Goal: Transaction & Acquisition: Purchase product/service

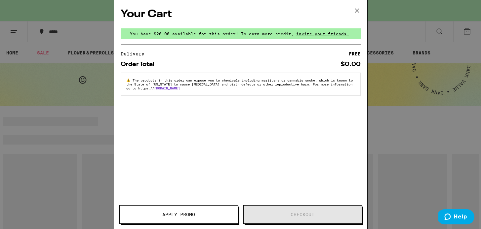
click at [358, 9] on icon at bounding box center [357, 11] width 10 height 10
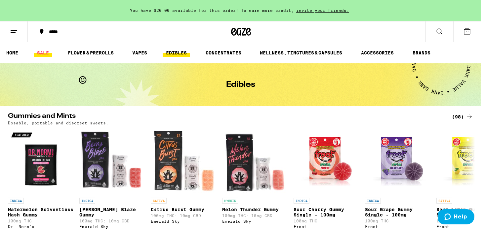
click at [47, 53] on link "SALE" at bounding box center [43, 53] width 19 height 8
click at [42, 53] on link "SALE" at bounding box center [43, 53] width 19 height 8
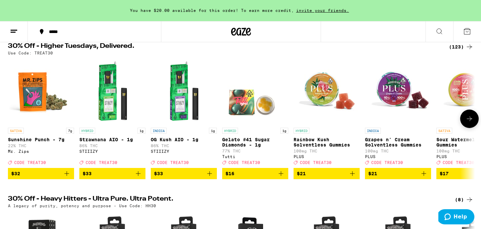
scroll to position [71, 0]
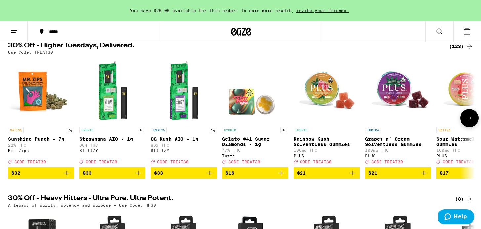
click at [464, 123] on button at bounding box center [469, 118] width 19 height 19
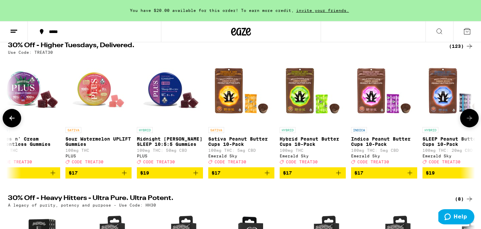
scroll to position [0, 394]
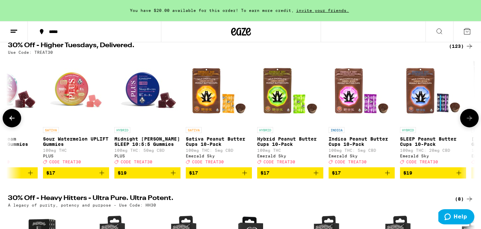
click at [464, 123] on button at bounding box center [469, 118] width 19 height 19
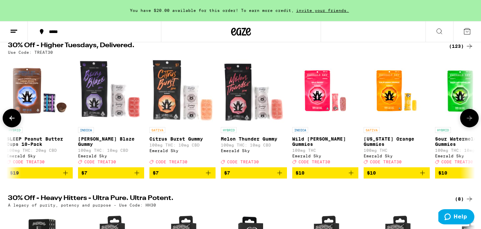
click at [464, 123] on button at bounding box center [469, 118] width 19 height 19
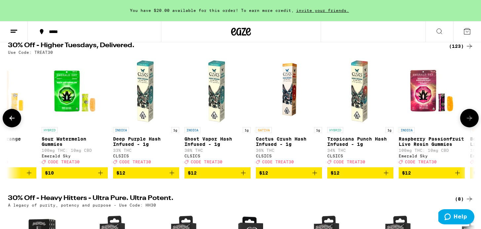
click at [464, 123] on button at bounding box center [469, 118] width 19 height 19
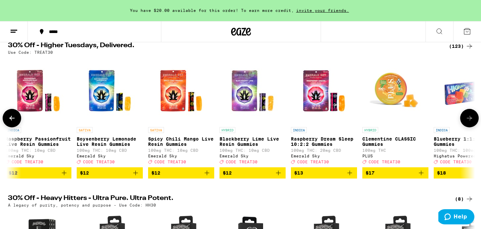
click at [464, 123] on button at bounding box center [469, 118] width 19 height 19
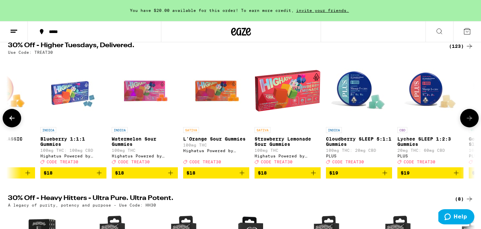
click at [464, 123] on button at bounding box center [469, 118] width 19 height 19
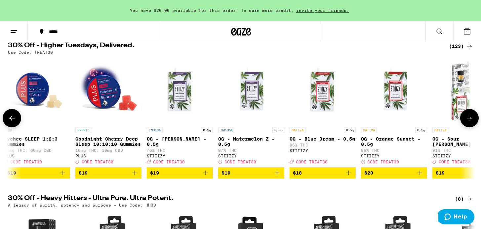
click at [464, 123] on button at bounding box center [469, 118] width 19 height 19
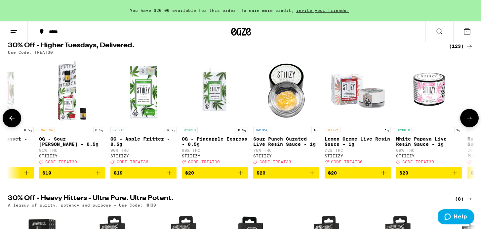
click at [464, 123] on button at bounding box center [469, 118] width 19 height 19
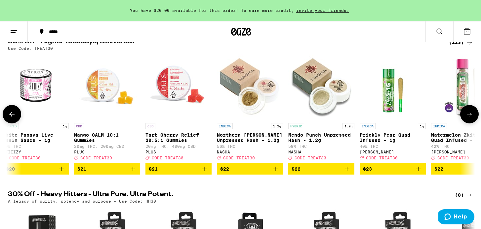
scroll to position [76, 0]
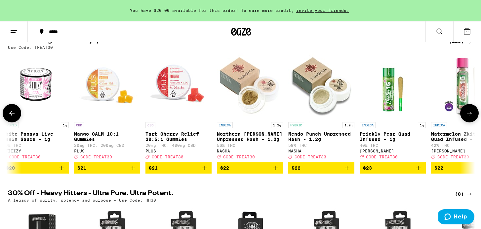
click at [464, 123] on button at bounding box center [469, 113] width 19 height 19
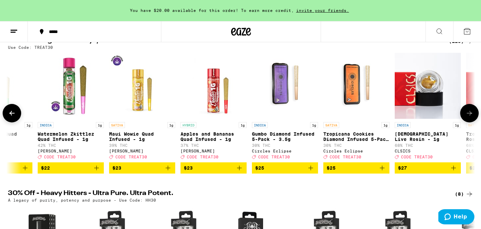
click at [466, 117] on icon at bounding box center [470, 113] width 8 height 8
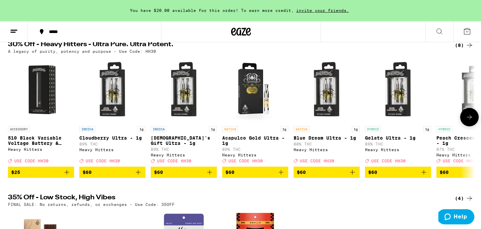
scroll to position [236, 0]
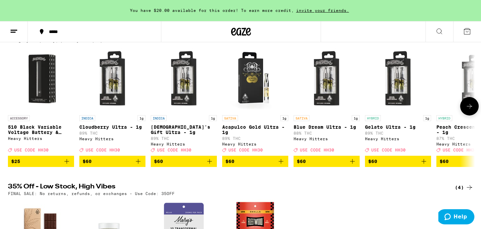
click at [466, 116] on button at bounding box center [469, 106] width 19 height 19
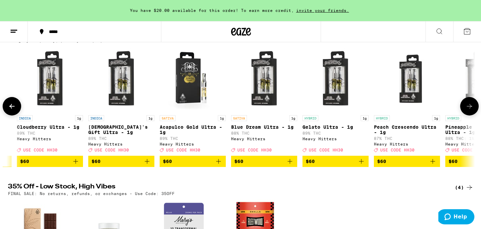
scroll to position [0, 106]
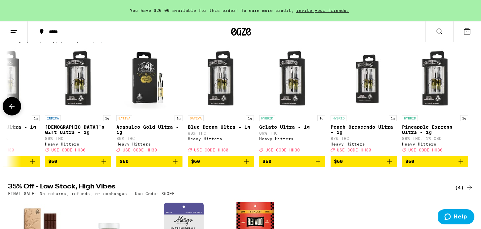
click at [466, 116] on div at bounding box center [469, 106] width 19 height 19
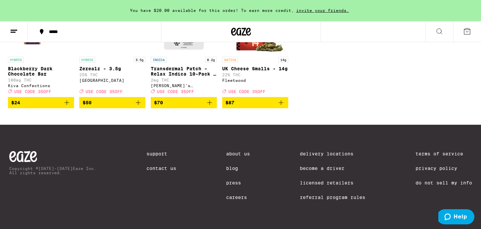
scroll to position [0, 0]
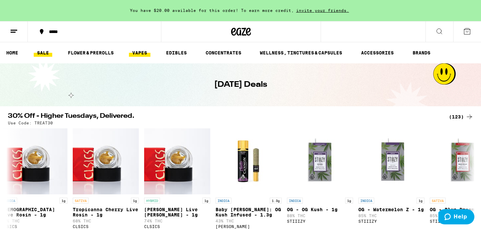
click at [140, 52] on link "VAPES" at bounding box center [139, 53] width 21 height 8
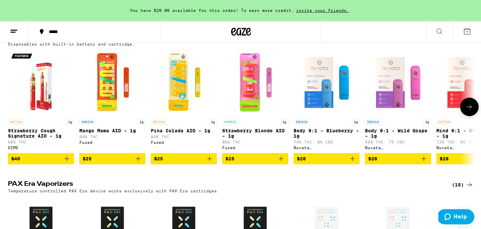
scroll to position [210, 0]
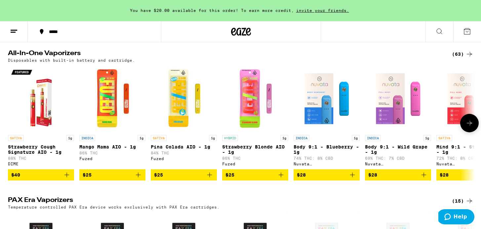
click at [467, 113] on img "Open page for Mind 9:1 - Strawberry - 1g from Nuvata (CA)" at bounding box center [470, 99] width 66 height 66
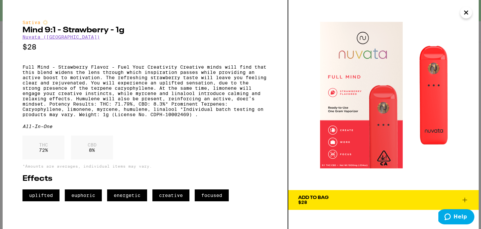
click at [471, 15] on button "Close" at bounding box center [466, 13] width 12 height 12
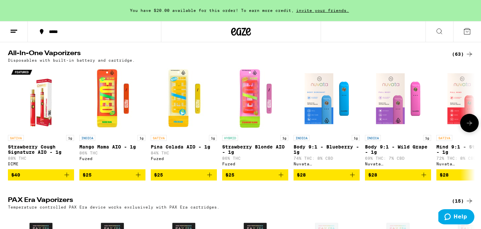
click at [470, 127] on icon at bounding box center [470, 123] width 8 height 8
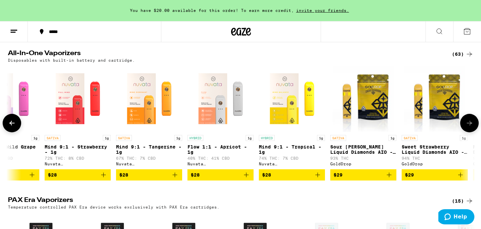
scroll to position [0, 394]
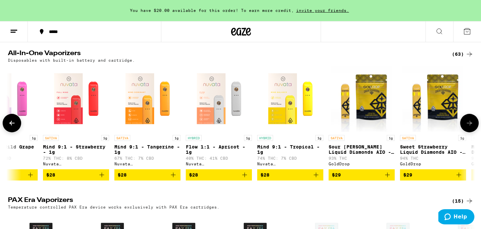
click at [13, 124] on icon at bounding box center [11, 123] width 5 height 5
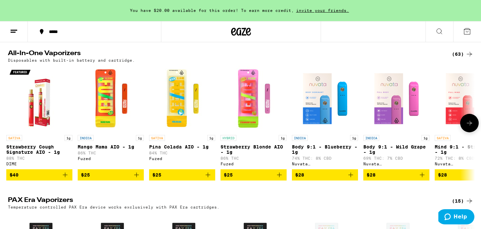
scroll to position [0, 0]
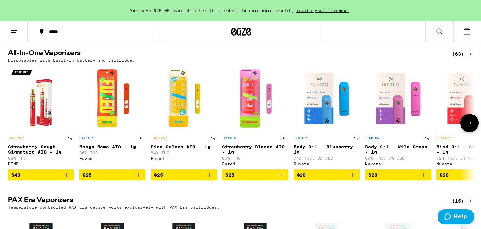
click at [469, 121] on icon at bounding box center [470, 123] width 8 height 8
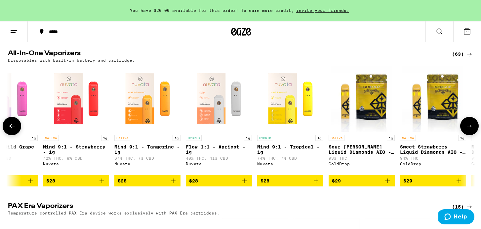
click at [469, 121] on button at bounding box center [469, 126] width 19 height 19
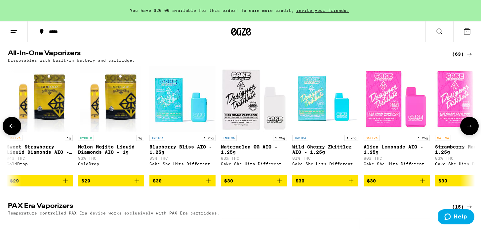
click at [469, 121] on button at bounding box center [469, 126] width 19 height 19
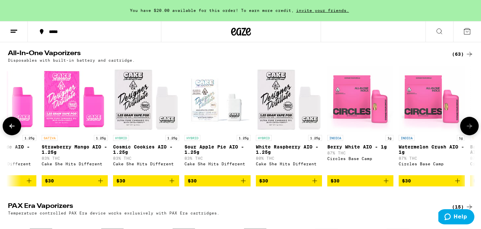
click at [469, 121] on button at bounding box center [469, 126] width 19 height 19
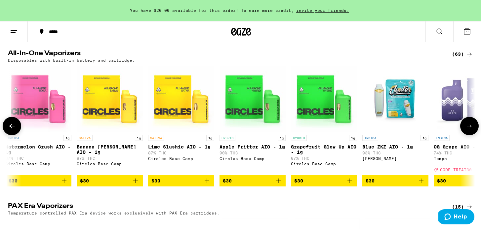
click at [469, 121] on button at bounding box center [469, 126] width 19 height 19
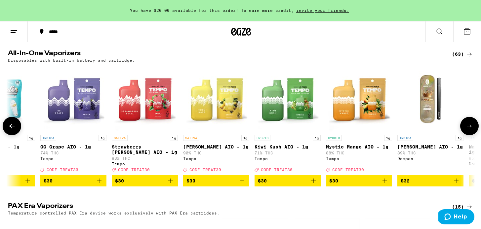
click at [469, 121] on button at bounding box center [469, 126] width 19 height 19
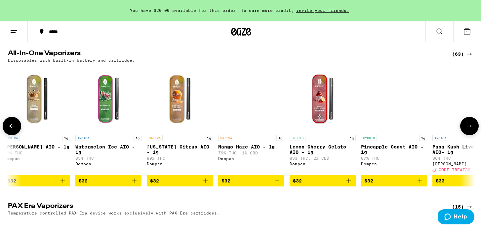
click at [469, 122] on button at bounding box center [469, 126] width 19 height 19
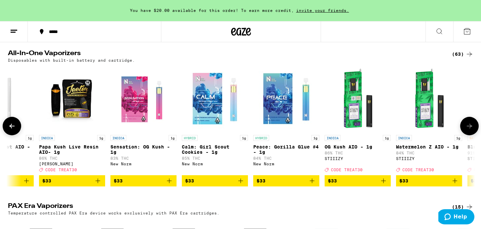
click at [469, 122] on button at bounding box center [469, 126] width 19 height 19
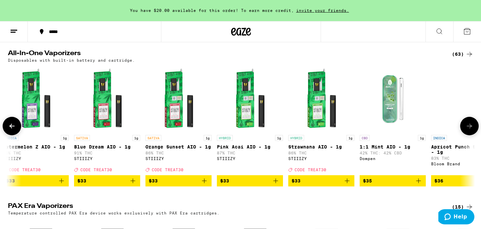
click at [469, 122] on button at bounding box center [469, 126] width 19 height 19
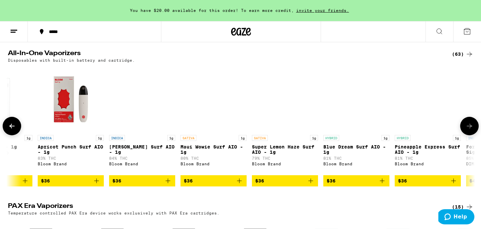
click at [469, 122] on button at bounding box center [469, 126] width 19 height 19
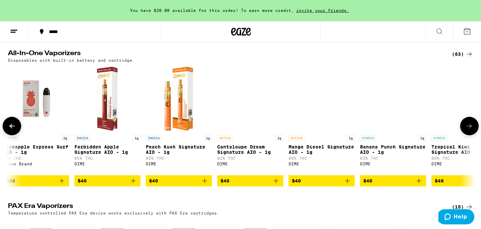
scroll to position [0, 3935]
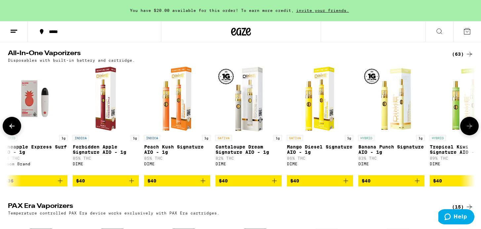
click at [464, 128] on button at bounding box center [469, 126] width 19 height 19
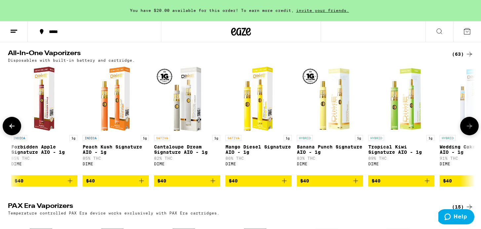
scroll to position [0, 4034]
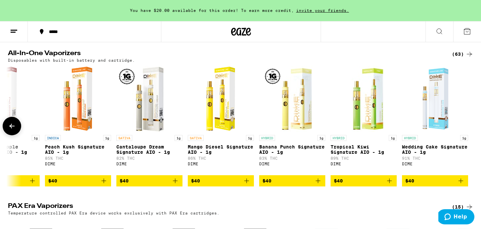
click at [13, 129] on icon at bounding box center [12, 126] width 8 height 8
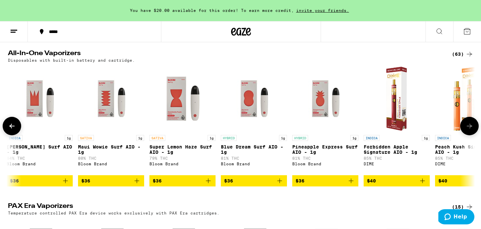
click at [13, 129] on icon at bounding box center [12, 126] width 8 height 8
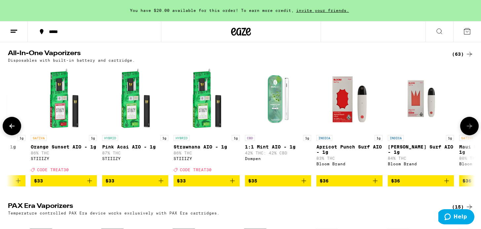
click at [13, 129] on icon at bounding box center [12, 126] width 8 height 8
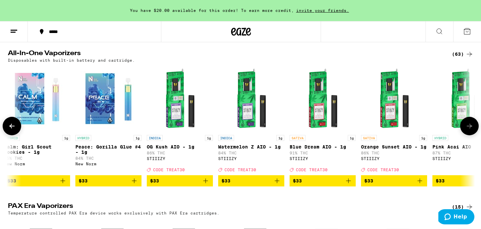
click at [13, 129] on icon at bounding box center [12, 126] width 8 height 8
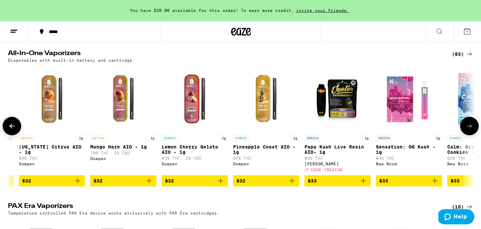
click at [13, 129] on icon at bounding box center [12, 126] width 8 height 8
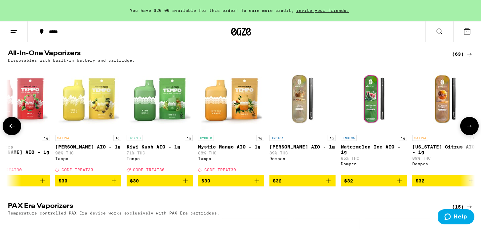
click at [13, 129] on icon at bounding box center [12, 126] width 8 height 8
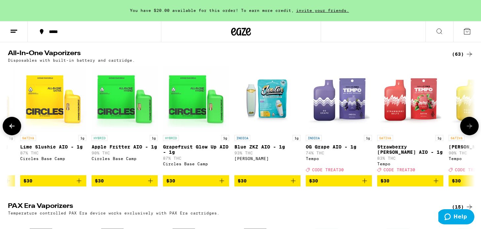
click at [13, 129] on icon at bounding box center [12, 126] width 8 height 8
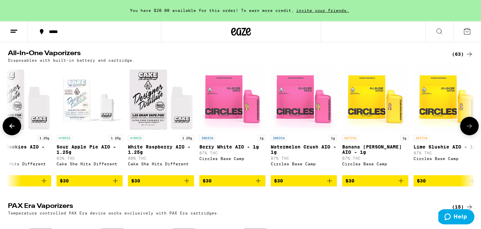
click at [13, 129] on icon at bounding box center [12, 126] width 8 height 8
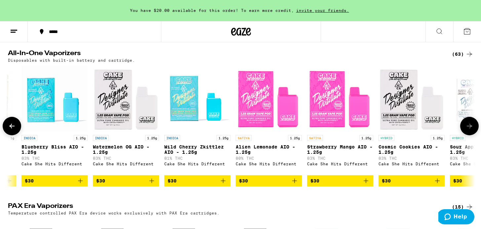
click at [13, 129] on icon at bounding box center [12, 126] width 8 height 8
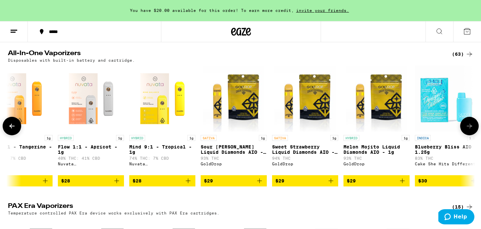
click at [13, 129] on icon at bounding box center [12, 126] width 8 height 8
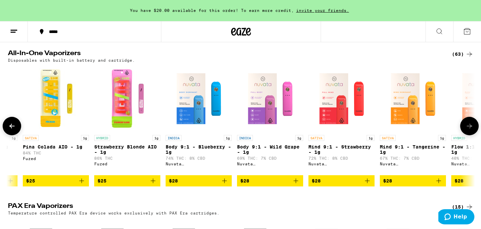
click at [13, 129] on icon at bounding box center [12, 126] width 8 height 8
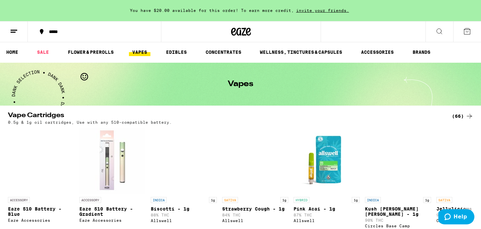
scroll to position [0, 0]
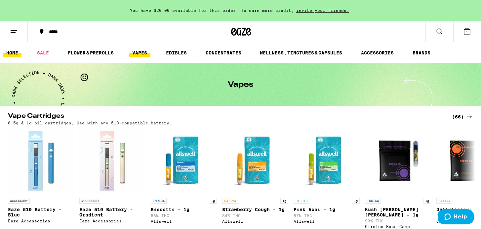
click at [16, 55] on link "HOME" at bounding box center [12, 53] width 19 height 8
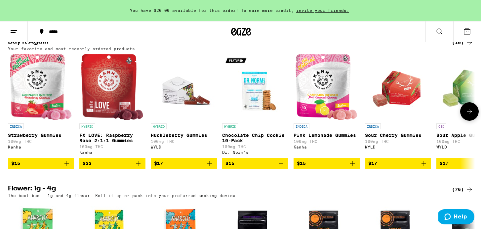
scroll to position [542, 0]
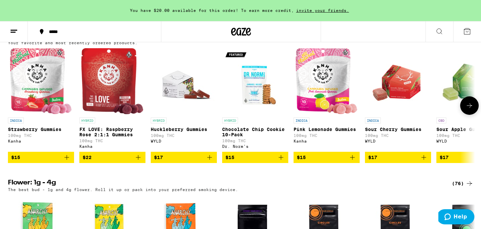
click at [473, 110] on icon at bounding box center [470, 106] width 8 height 8
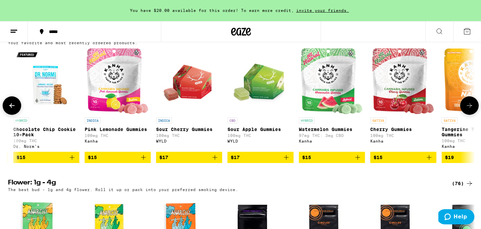
scroll to position [0, 249]
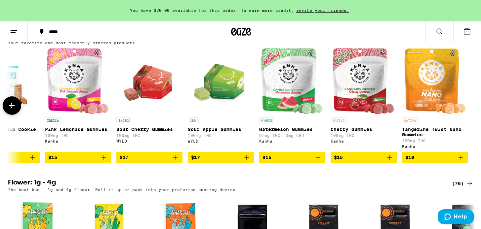
click at [473, 115] on div at bounding box center [469, 106] width 19 height 19
click at [461, 41] on div "(10)" at bounding box center [462, 37] width 21 height 8
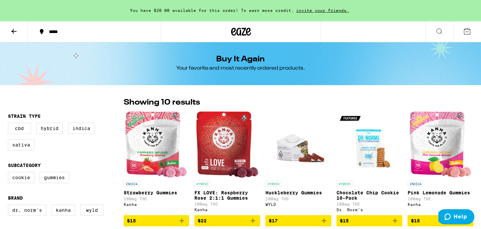
click at [11, 31] on icon at bounding box center [13, 31] width 5 height 5
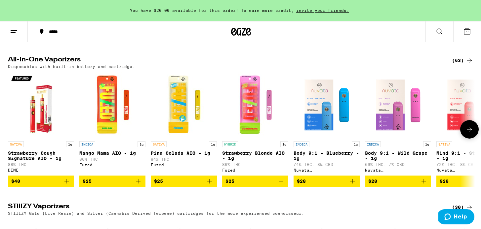
scroll to position [1107, 0]
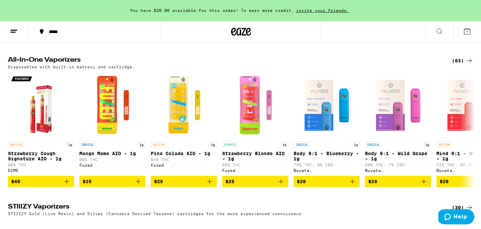
click at [466, 65] on icon at bounding box center [470, 61] width 8 height 8
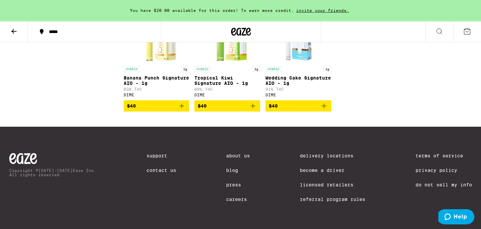
scroll to position [1570, 0]
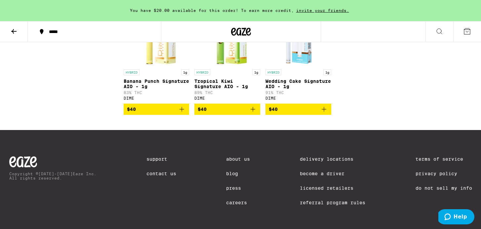
click at [325, 113] on icon "Add to bag" at bounding box center [324, 109] width 8 height 8
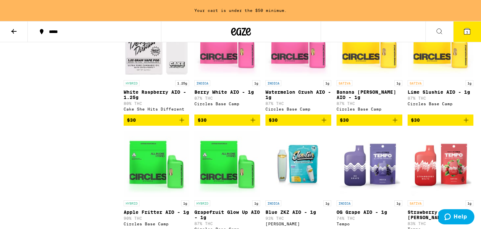
scroll to position [0, 0]
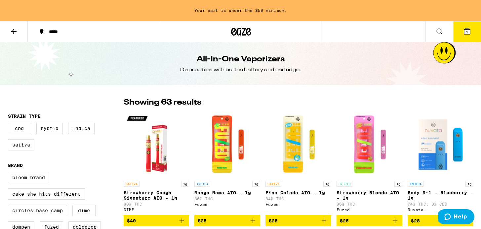
click at [20, 32] on button at bounding box center [14, 31] width 28 height 21
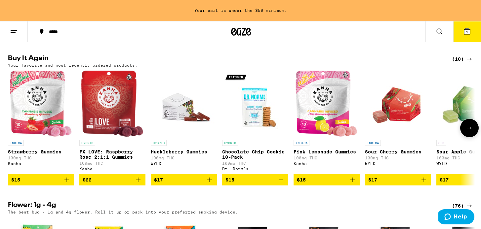
scroll to position [521, 0]
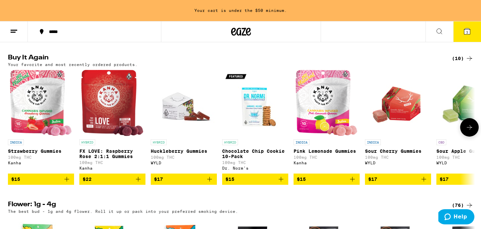
click at [473, 132] on icon at bounding box center [470, 128] width 8 height 8
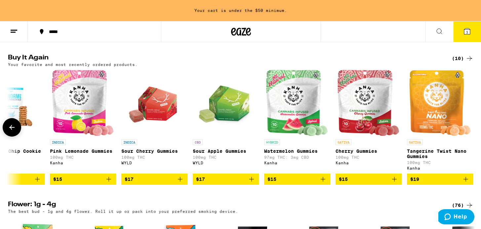
scroll to position [0, 249]
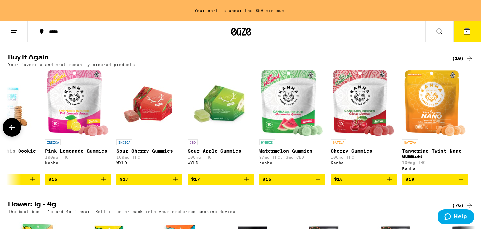
click at [14, 132] on icon at bounding box center [12, 128] width 8 height 8
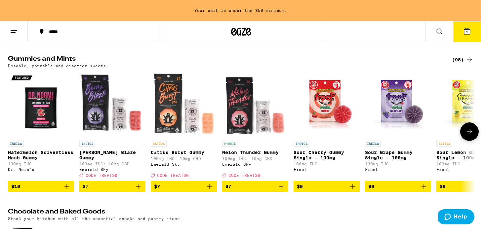
scroll to position [1922, 0]
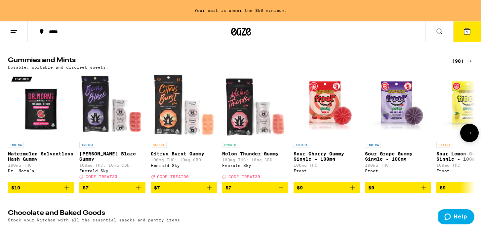
click at [470, 143] on button at bounding box center [469, 133] width 19 height 19
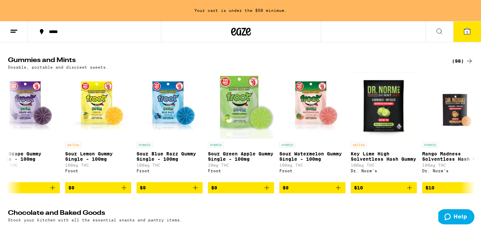
scroll to position [0, 394]
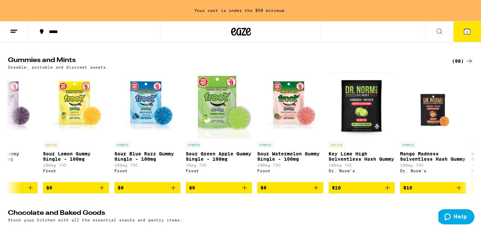
click at [464, 65] on div "(98)" at bounding box center [462, 61] width 21 height 8
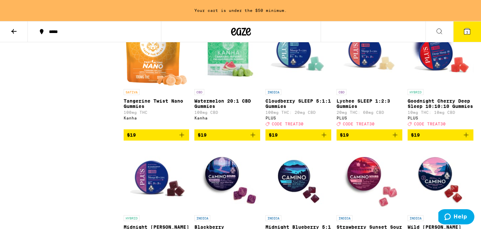
scroll to position [1212, 0]
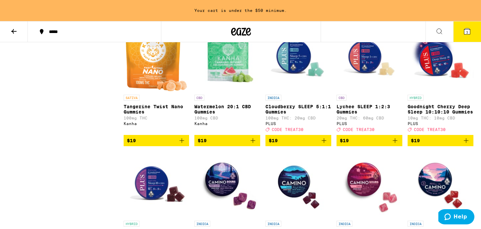
click at [186, 145] on icon "Add to bag" at bounding box center [182, 141] width 8 height 8
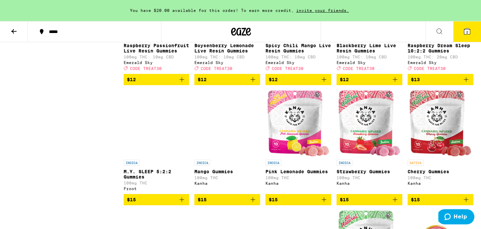
scroll to position [552, 0]
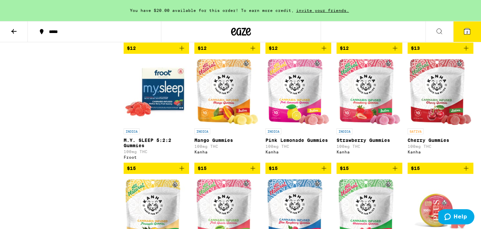
click at [467, 173] on icon "Add to bag" at bounding box center [466, 169] width 8 height 8
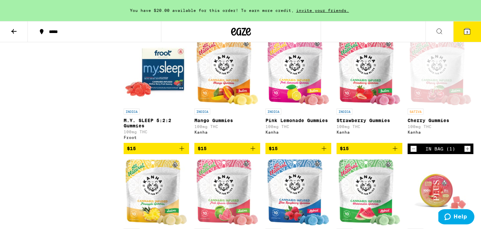
scroll to position [580, 0]
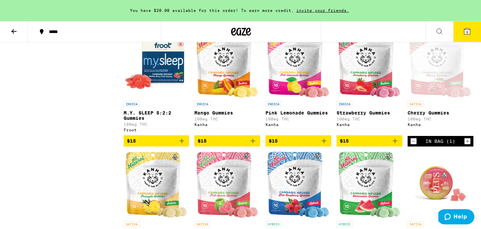
click at [323, 145] on icon "Add to bag" at bounding box center [324, 141] width 8 height 8
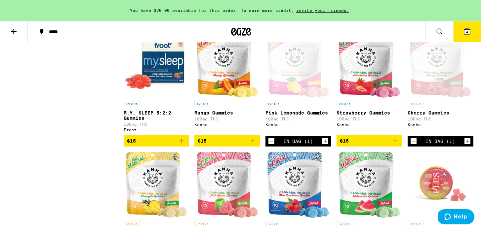
scroll to position [0, 0]
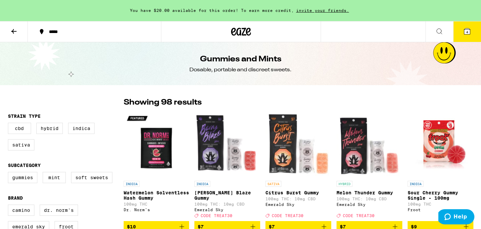
click at [15, 37] on button at bounding box center [14, 31] width 28 height 21
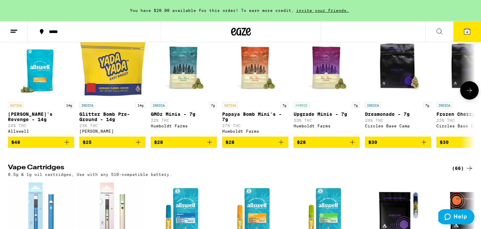
scroll to position [928, 0]
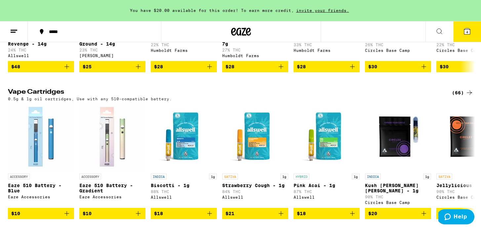
click at [466, 33] on span "4" at bounding box center [467, 32] width 2 height 4
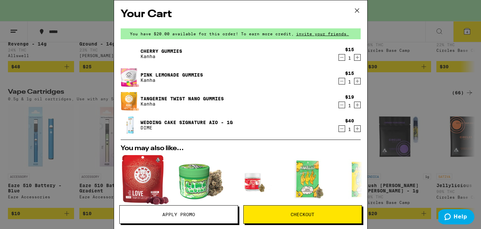
click at [358, 12] on icon at bounding box center [357, 11] width 4 height 4
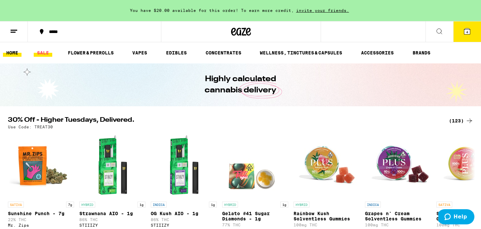
click at [43, 52] on link "SALE" at bounding box center [43, 53] width 19 height 8
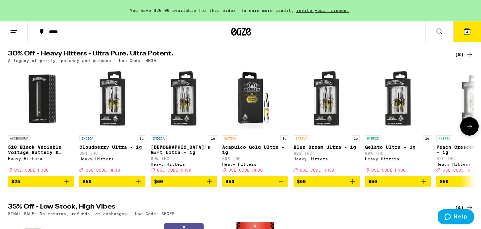
scroll to position [218, 0]
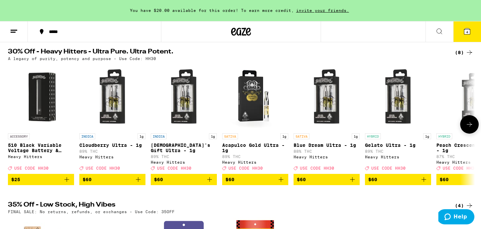
click at [472, 134] on button at bounding box center [469, 124] width 19 height 19
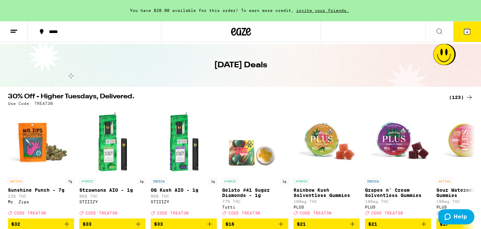
scroll to position [22, 0]
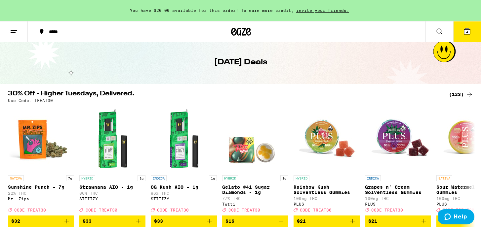
click at [456, 98] on div "(123)" at bounding box center [461, 95] width 24 height 8
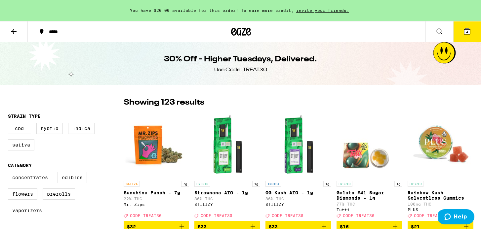
click at [11, 36] on button at bounding box center [14, 31] width 28 height 21
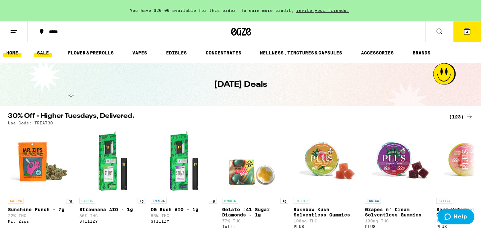
click at [17, 49] on link "HOME" at bounding box center [12, 53] width 19 height 8
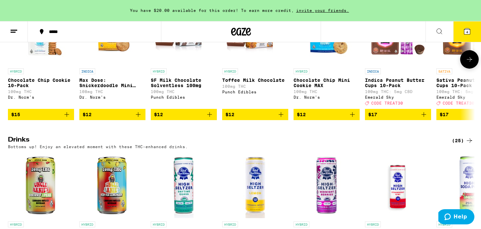
scroll to position [2079, 0]
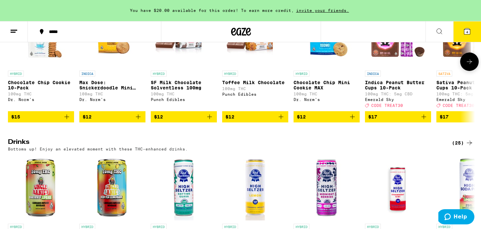
click at [472, 66] on icon at bounding box center [470, 62] width 8 height 8
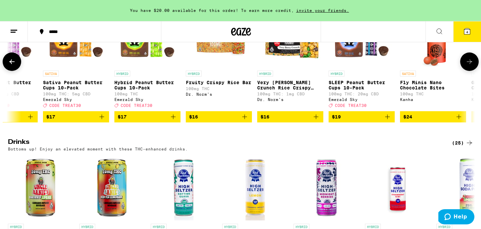
click at [471, 66] on icon at bounding box center [470, 62] width 8 height 8
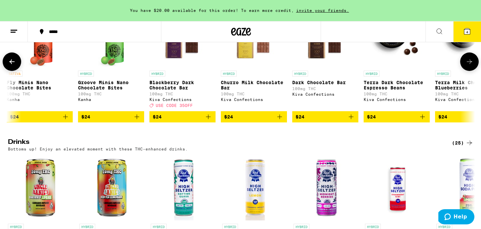
click at [471, 66] on icon at bounding box center [470, 62] width 8 height 8
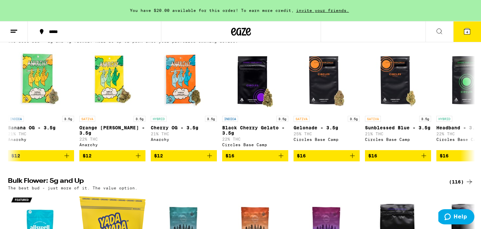
scroll to position [1089, 0]
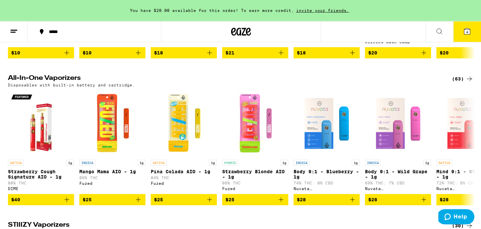
click at [467, 37] on button "4" at bounding box center [467, 31] width 28 height 21
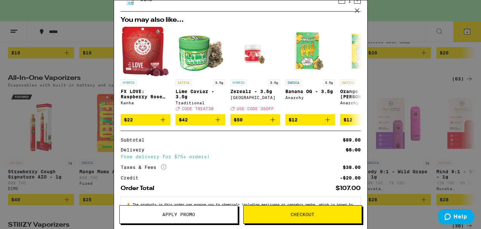
scroll to position [129, 0]
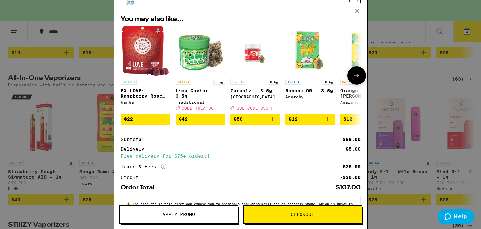
click at [359, 80] on icon at bounding box center [357, 76] width 8 height 8
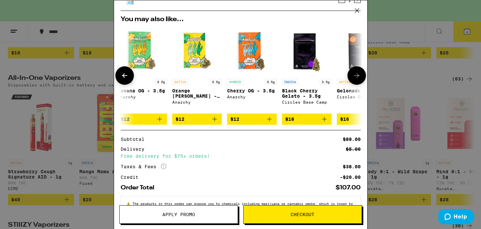
click at [359, 79] on icon at bounding box center [357, 76] width 8 height 8
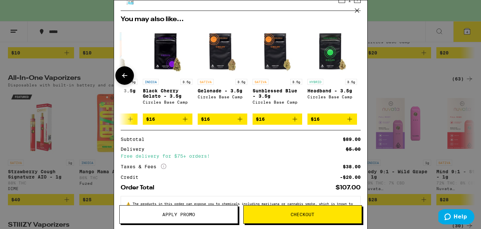
scroll to position [0, 309]
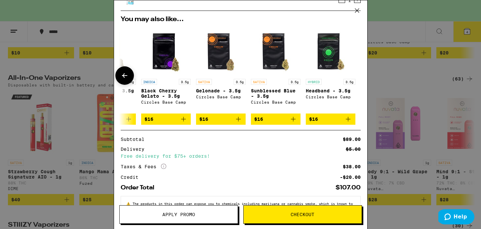
click at [359, 79] on div at bounding box center [357, 75] width 19 height 19
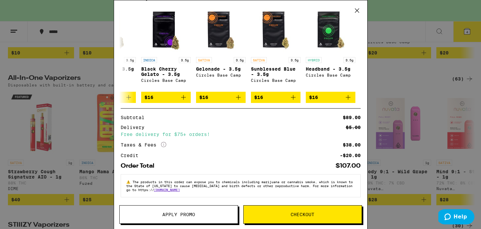
scroll to position [155, 0]
click at [265, 210] on button "Checkout" at bounding box center [302, 215] width 119 height 19
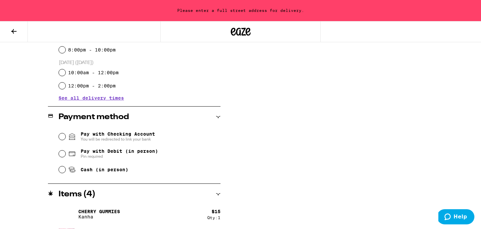
scroll to position [221, 0]
click at [89, 156] on span "Pin required" at bounding box center [119, 156] width 77 height 5
click at [65, 156] on input "Pay with Debit (in person) Pin required" at bounding box center [62, 154] width 7 height 7
radio input "true"
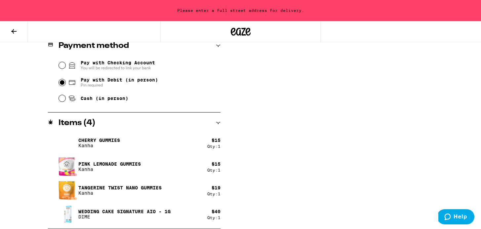
scroll to position [0, 0]
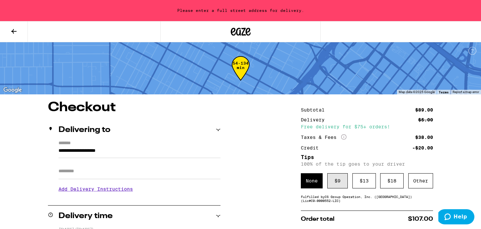
click at [340, 179] on div "$ 9" at bounding box center [337, 181] width 21 height 15
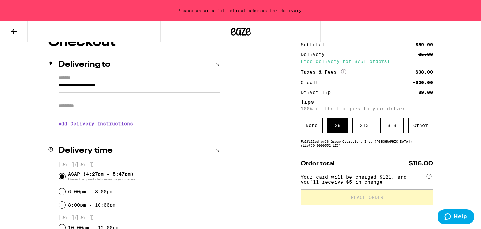
scroll to position [64, 0]
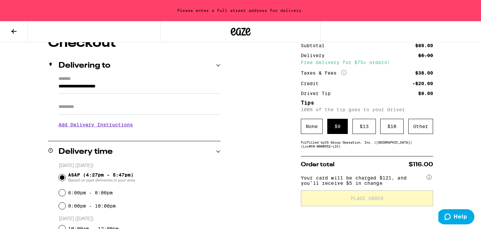
click at [183, 106] on input "Apt/Suite" at bounding box center [140, 107] width 162 height 16
click at [169, 86] on input "**********" at bounding box center [140, 88] width 162 height 11
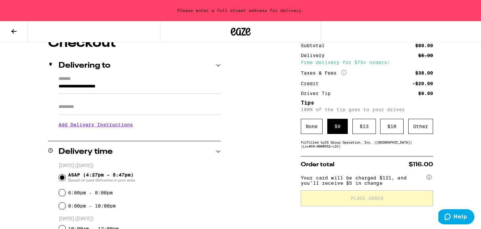
click at [179, 83] on input "**********" at bounding box center [140, 88] width 162 height 11
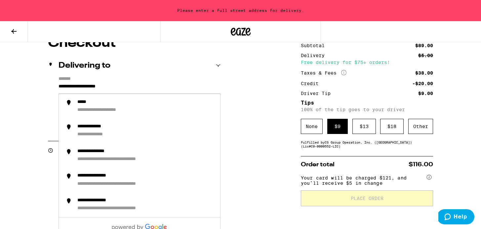
click at [164, 83] on input "**********" at bounding box center [140, 88] width 162 height 11
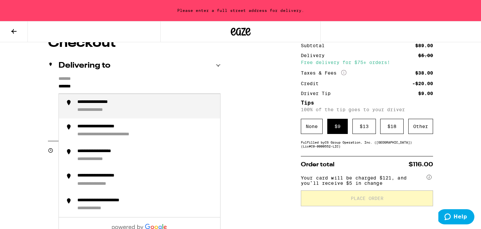
click at [141, 103] on div "**********" at bounding box center [146, 107] width 138 height 14
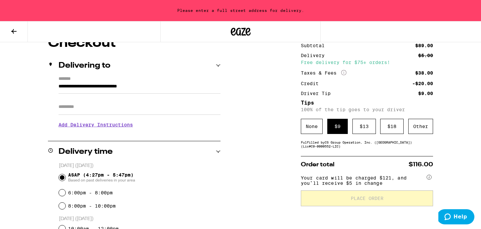
type input "**********"
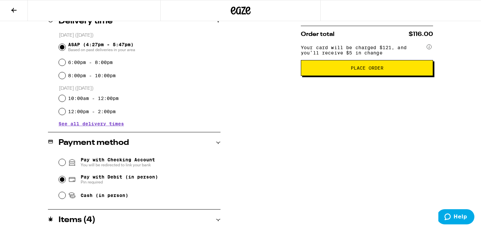
scroll to position [174, 0]
click at [357, 76] on button "Place Order" at bounding box center [367, 68] width 132 height 16
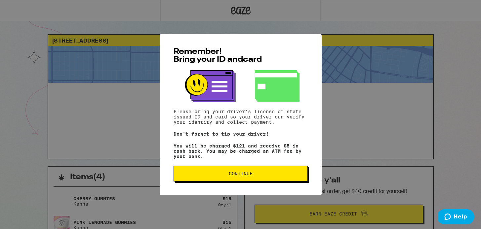
click at [234, 176] on span "Continue" at bounding box center [241, 174] width 24 height 5
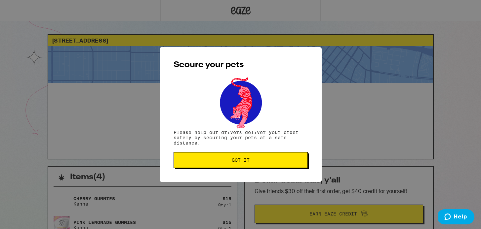
click at [234, 179] on div "Secure your pets Please help our drivers deliver your order safely by securing …" at bounding box center [241, 114] width 162 height 135
click at [235, 171] on div "Secure your pets Please help our drivers deliver your order safely by securing …" at bounding box center [241, 114] width 162 height 135
click at [234, 160] on span "Got it" at bounding box center [241, 160] width 18 height 5
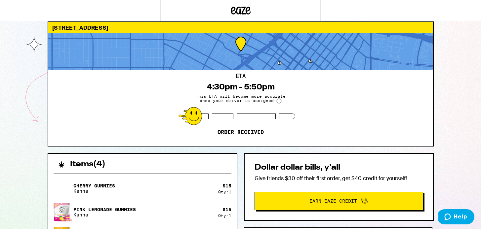
scroll to position [15, 0]
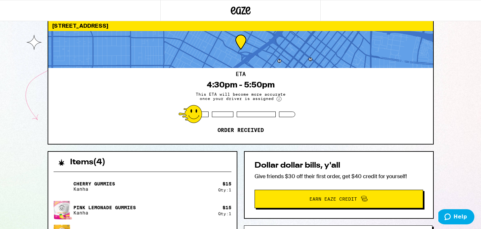
click at [277, 99] on circle at bounding box center [279, 99] width 5 height 5
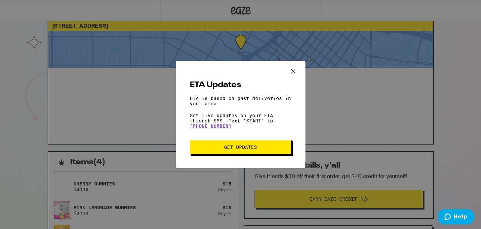
click at [271, 144] on button "Get Updates" at bounding box center [241, 147] width 102 height 15
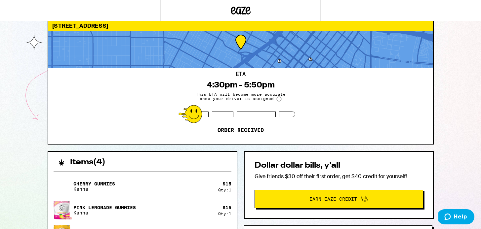
click at [246, 134] on p "Order received" at bounding box center [241, 130] width 46 height 7
click at [276, 97] on icon at bounding box center [278, 99] width 5 height 5
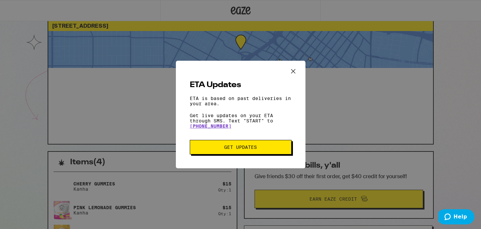
click at [273, 144] on button "Get Updates" at bounding box center [241, 147] width 102 height 15
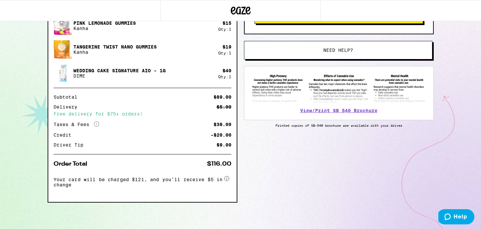
scroll to position [0, 0]
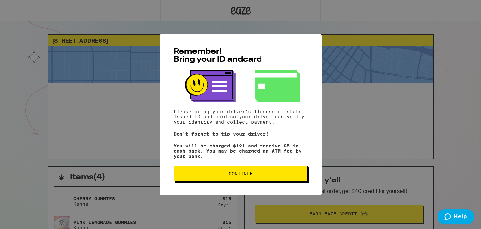
click at [208, 175] on span "Continue" at bounding box center [240, 174] width 123 height 5
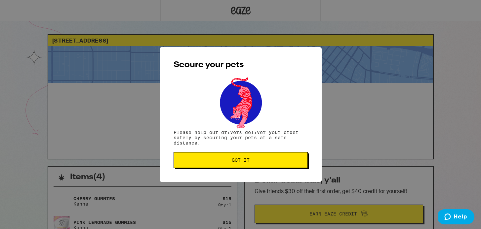
click at [219, 158] on button "Got it" at bounding box center [241, 160] width 134 height 16
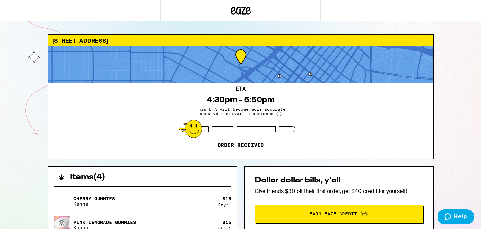
click at [237, 129] on div at bounding box center [256, 130] width 39 height 6
click at [252, 104] on div "ETA 4:30pm - 5:50pm This ETA will become more accurate once your driver is assi…" at bounding box center [240, 121] width 385 height 76
click at [277, 116] on circle at bounding box center [279, 114] width 5 height 5
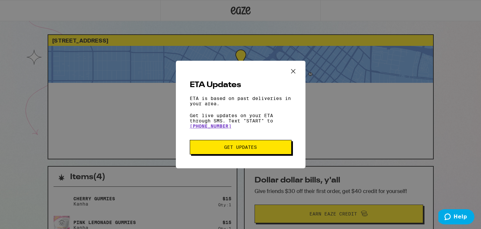
click at [228, 149] on span "Get Updates" at bounding box center [240, 147] width 33 height 5
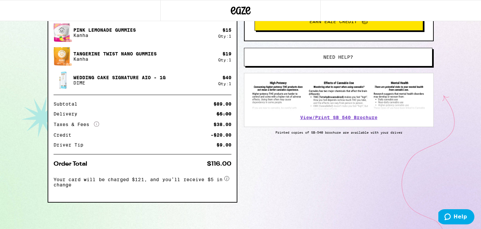
scroll to position [171, 0]
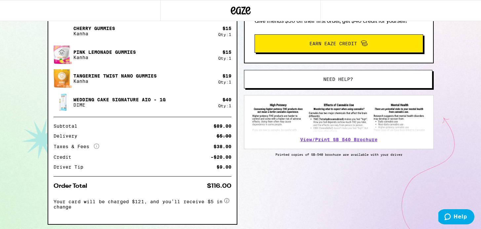
click at [82, 146] on div "Taxes & Fees More Info" at bounding box center [77, 147] width 46 height 6
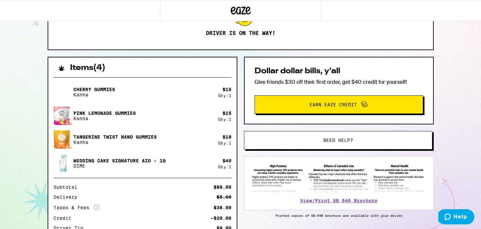
scroll to position [141, 0]
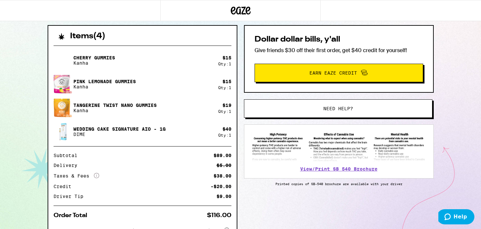
click at [94, 177] on icon "More Info" at bounding box center [96, 175] width 5 height 5
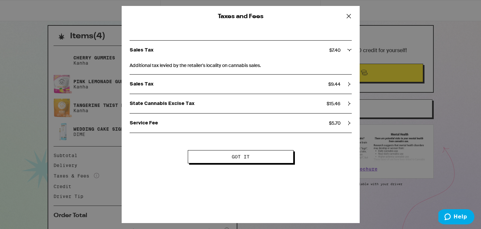
click at [350, 15] on icon at bounding box center [349, 16] width 10 height 10
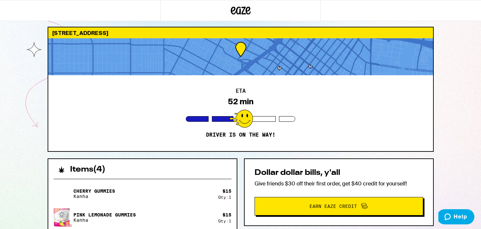
scroll to position [0, 0]
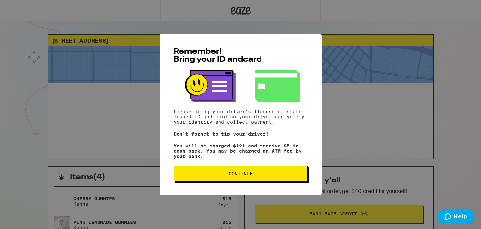
click at [219, 176] on span "Continue" at bounding box center [240, 174] width 123 height 5
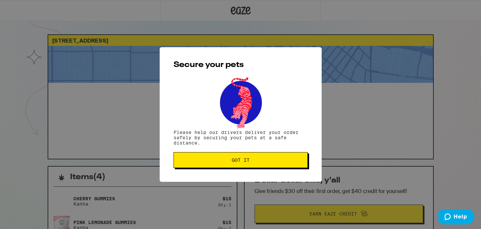
click at [207, 163] on span "Got it" at bounding box center [240, 160] width 123 height 5
